Goal: Information Seeking & Learning: Compare options

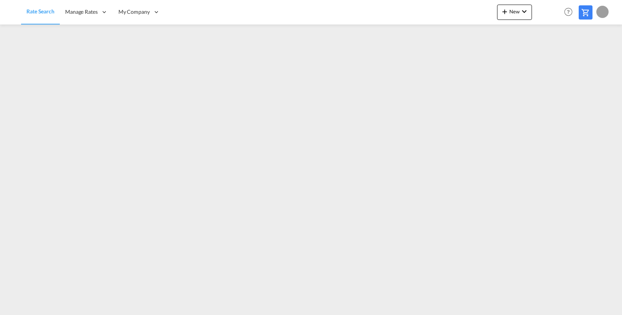
click at [205, 312] on md-content "Rate Search Manage Rates My Rate Files Sell Rates Shared Rates My Company" at bounding box center [311, 157] width 622 height 315
